Goal: Communication & Community: Participate in discussion

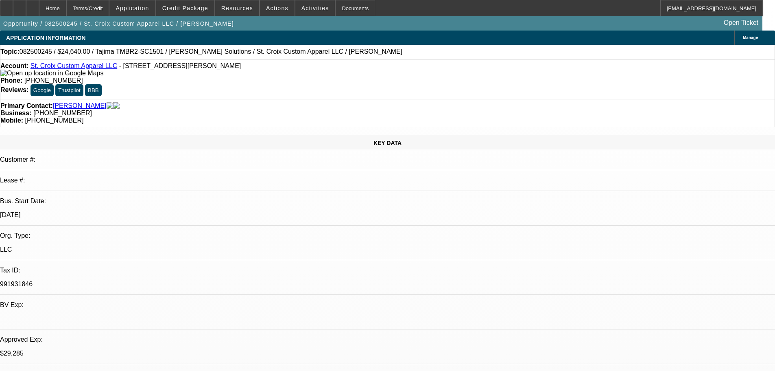
select select "0"
select select "2"
select select "0"
select select "6"
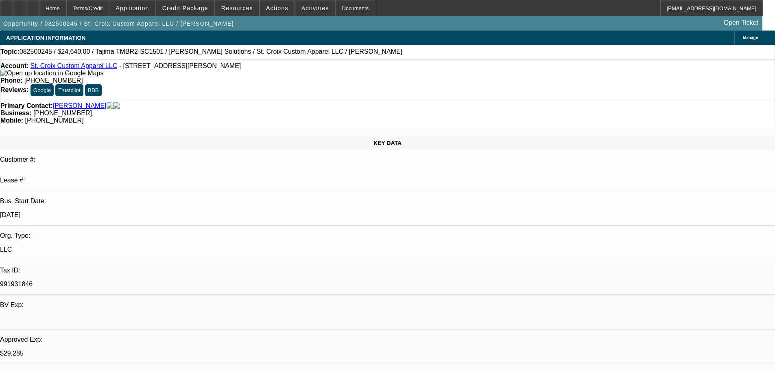
select select "0"
select select "2"
select select "0"
select select "6"
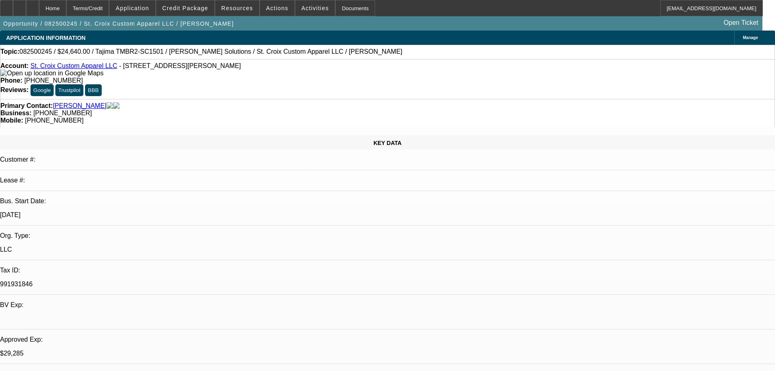
select select "0"
select select "2"
select select "0"
select select "6"
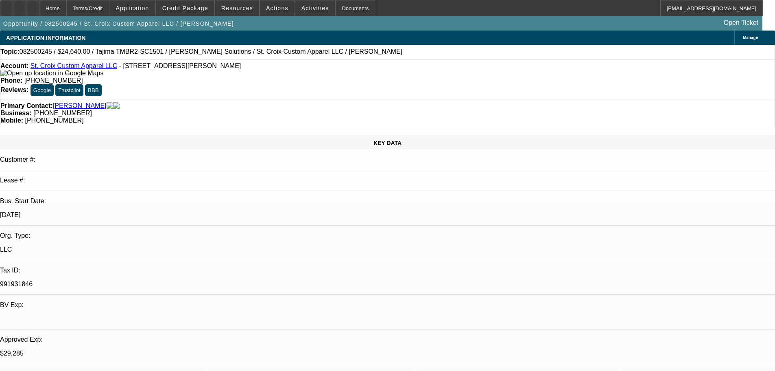
select select "0"
select select "2"
select select "0"
select select "6"
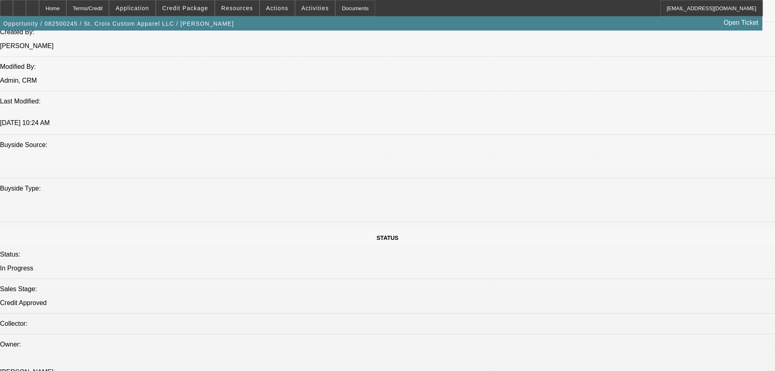
scroll to position [855, 0]
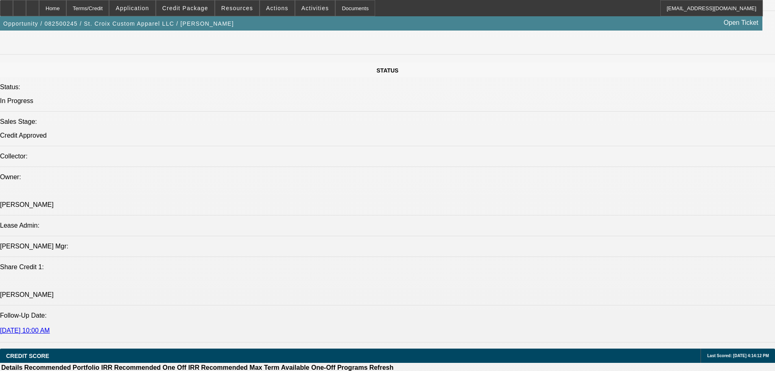
scroll to position [81, 0]
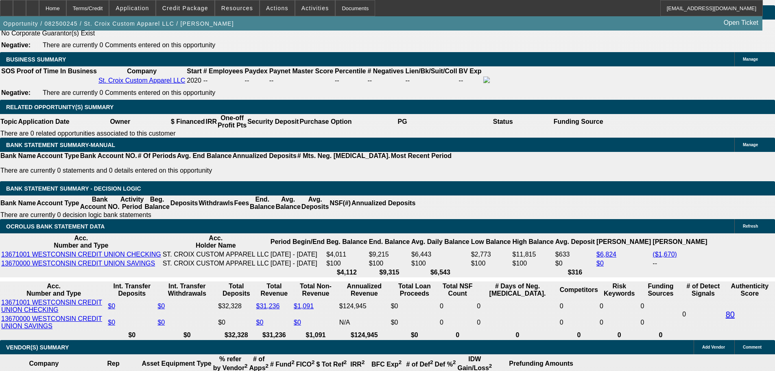
scroll to position [1302, 0]
